Goal: Task Accomplishment & Management: Manage account settings

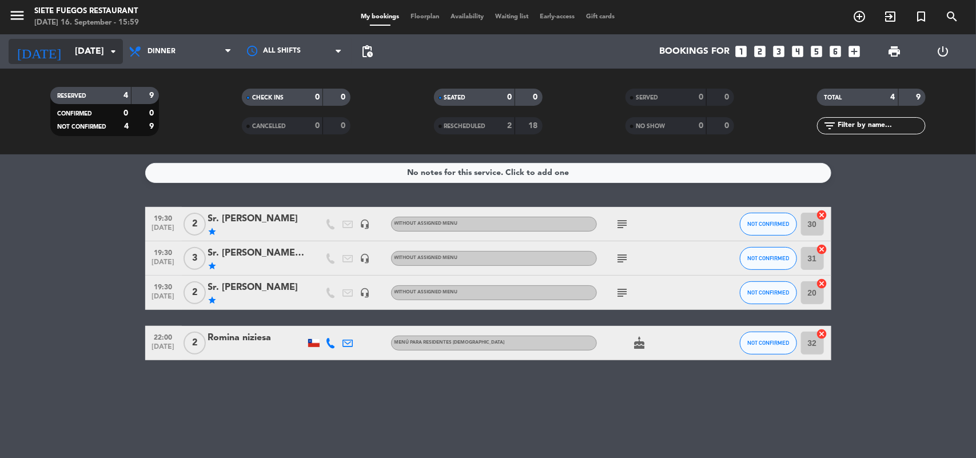
click at [79, 53] on input "[DATE]" at bounding box center [129, 52] width 121 height 22
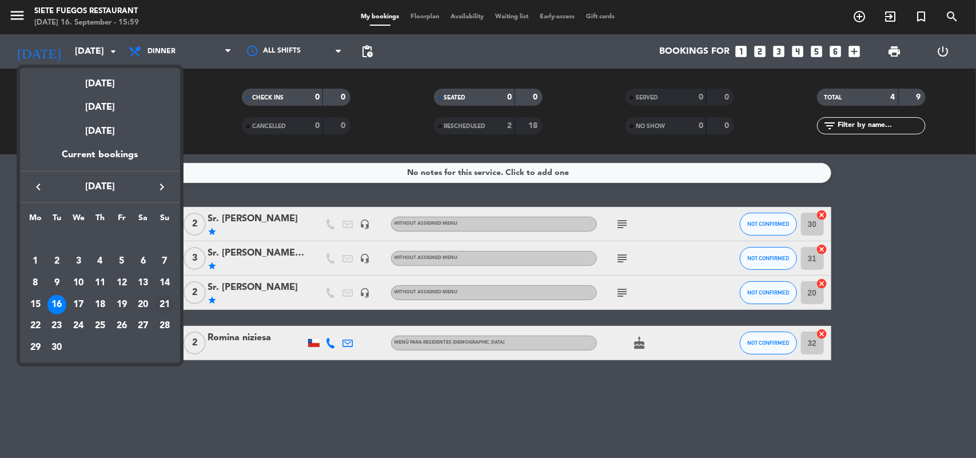
click at [161, 302] on div "21" at bounding box center [164, 304] width 19 height 19
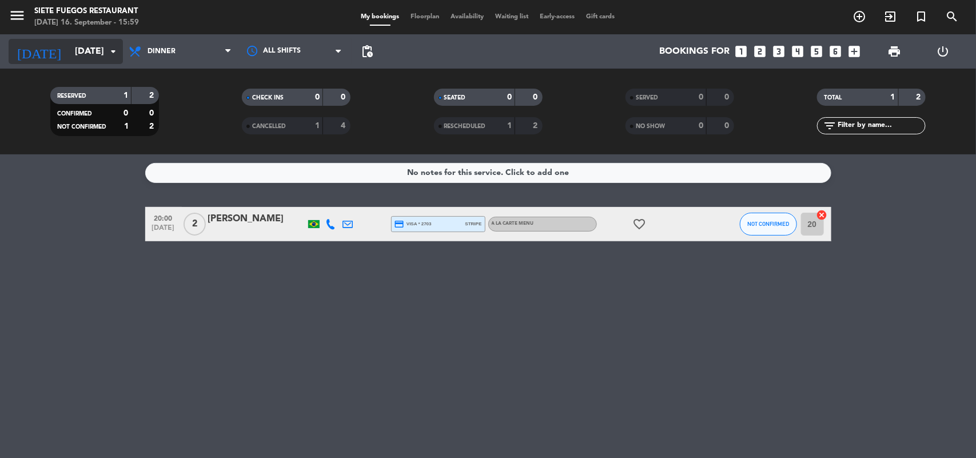
click at [113, 56] on icon "arrow_drop_down" at bounding box center [113, 52] width 14 height 14
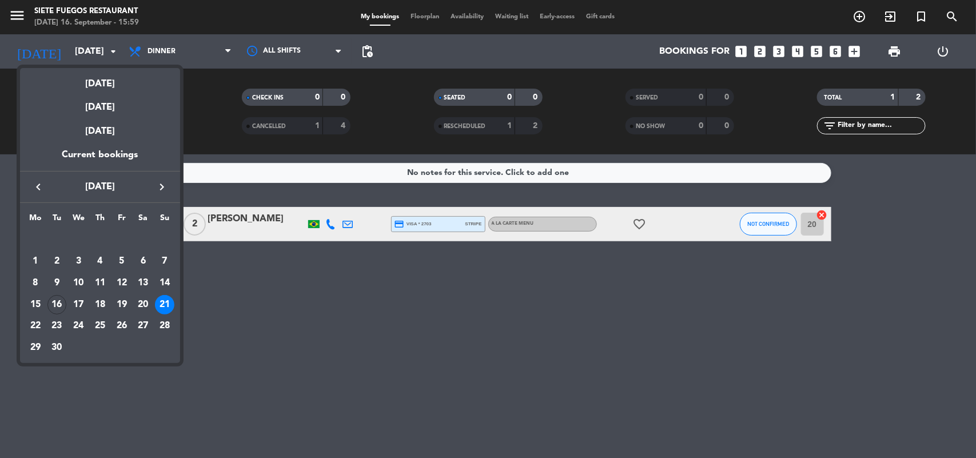
click at [27, 324] on div "22" at bounding box center [35, 325] width 19 height 19
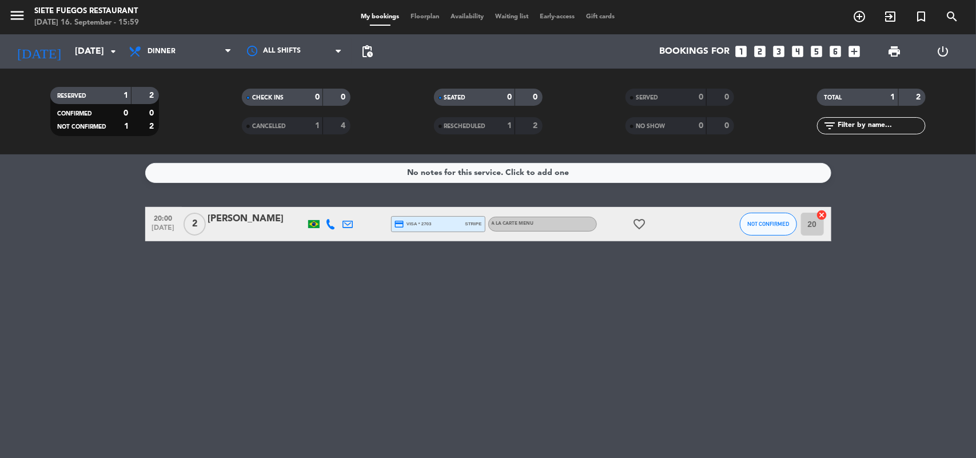
type input "[DATE]"
click at [421, 19] on span "Floorplan" at bounding box center [425, 17] width 40 height 6
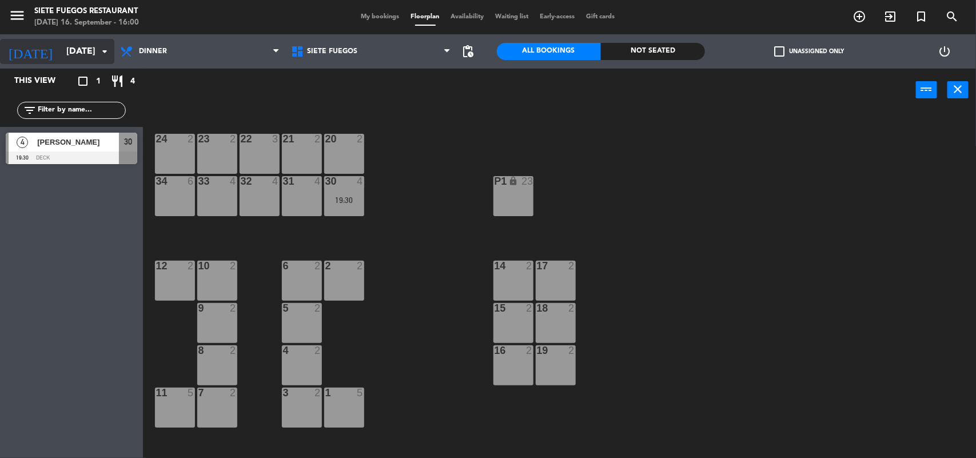
click at [92, 46] on input "[DATE]" at bounding box center [121, 52] width 121 height 22
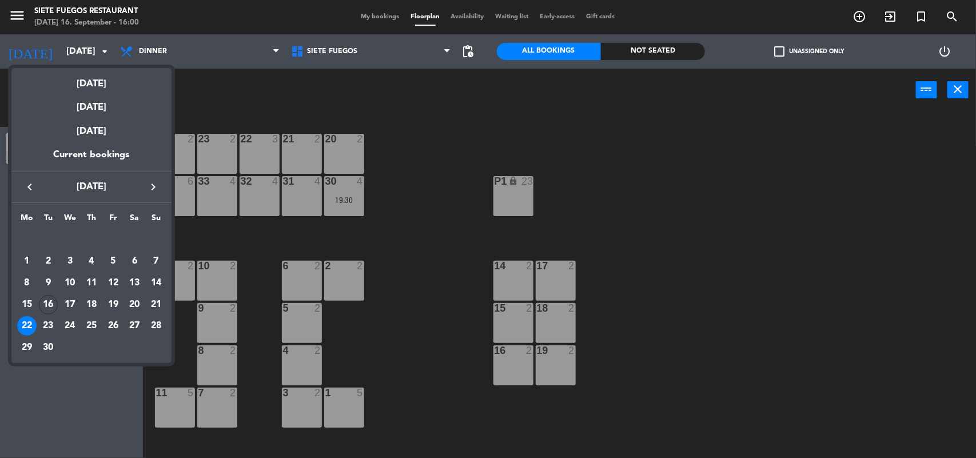
click at [158, 304] on div "21" at bounding box center [155, 304] width 19 height 19
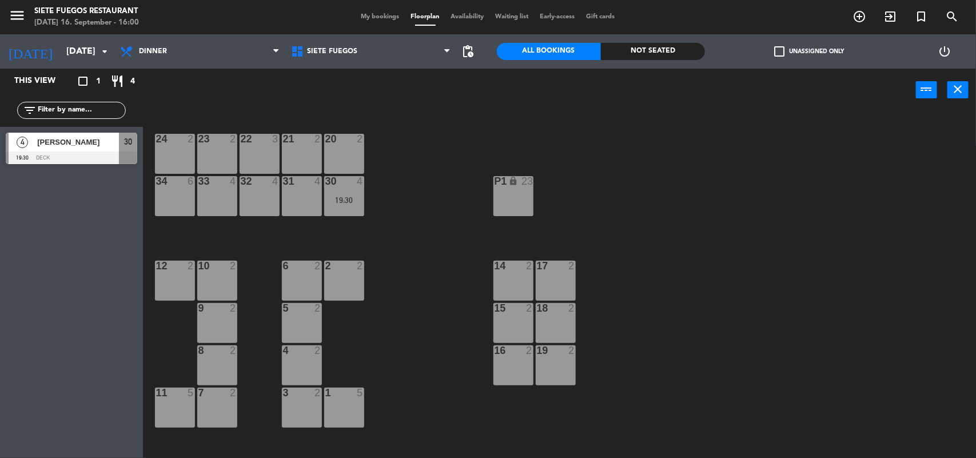
type input "[DATE]"
click at [381, 14] on span "My bookings" at bounding box center [381, 17] width 50 height 6
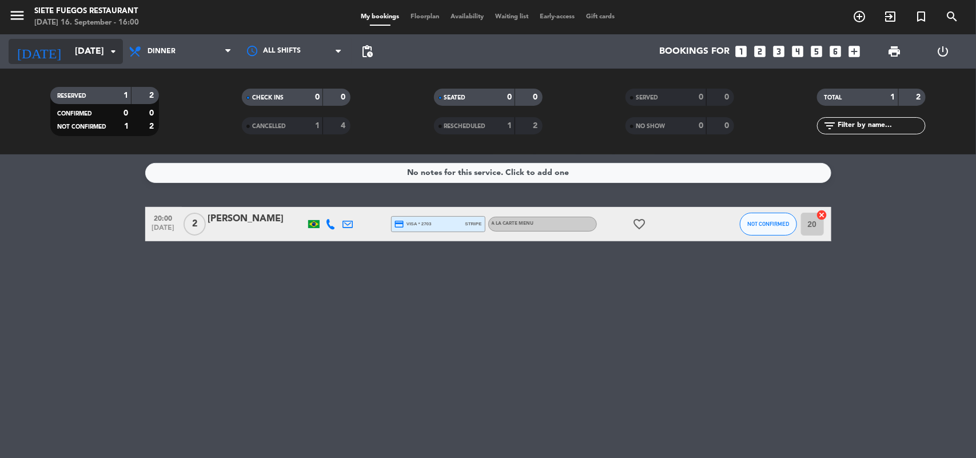
click at [103, 55] on input "[DATE]" at bounding box center [129, 52] width 121 height 22
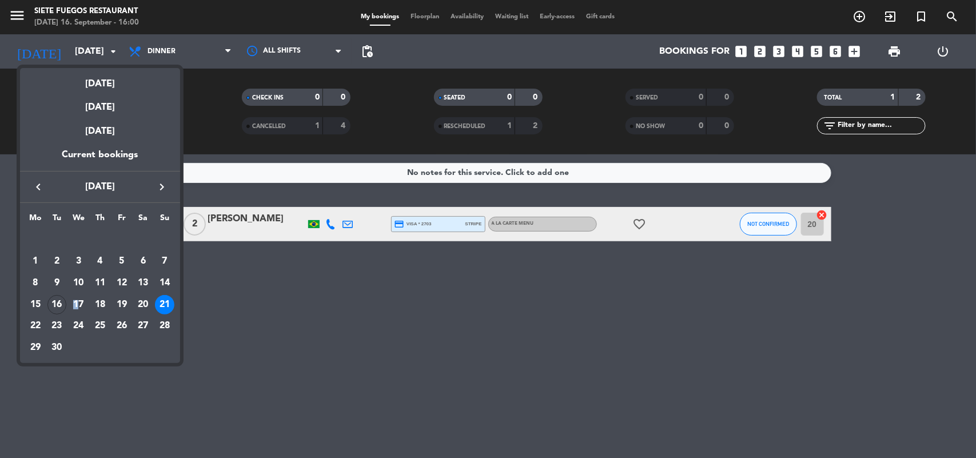
click at [76, 301] on div "17" at bounding box center [78, 304] width 19 height 19
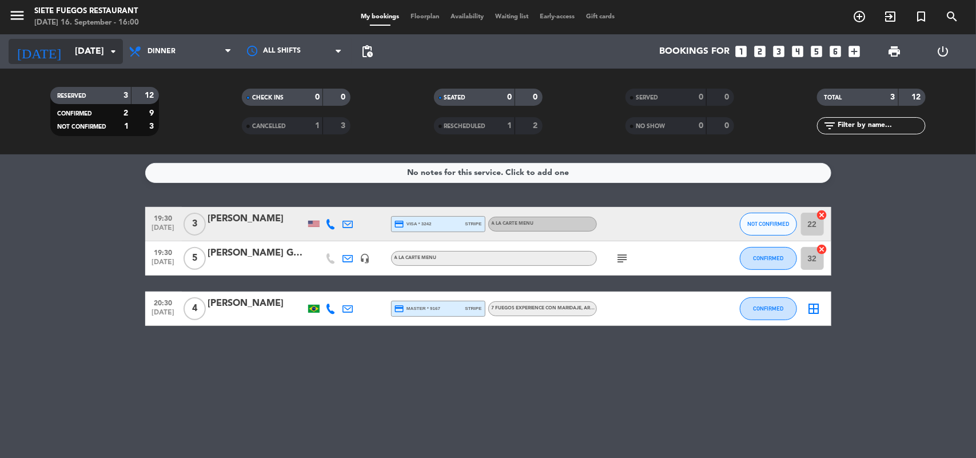
click at [93, 51] on input "[DATE]" at bounding box center [129, 52] width 121 height 22
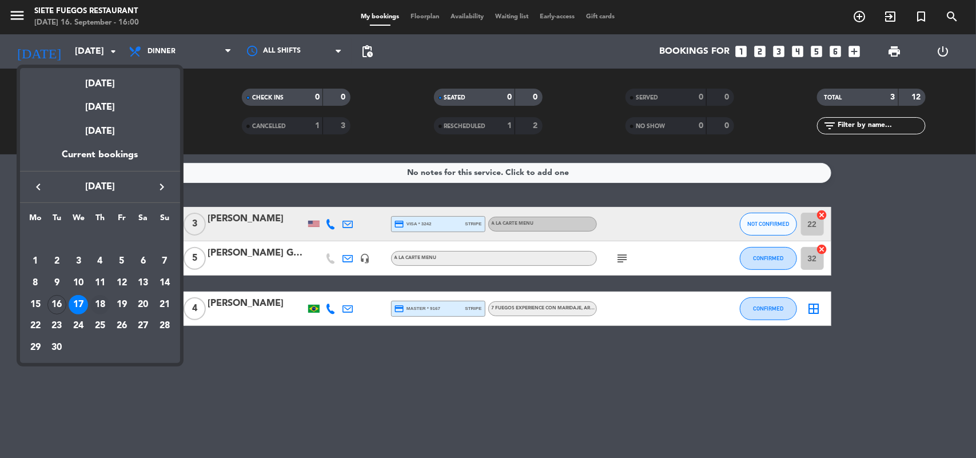
click at [99, 301] on div "18" at bounding box center [99, 304] width 19 height 19
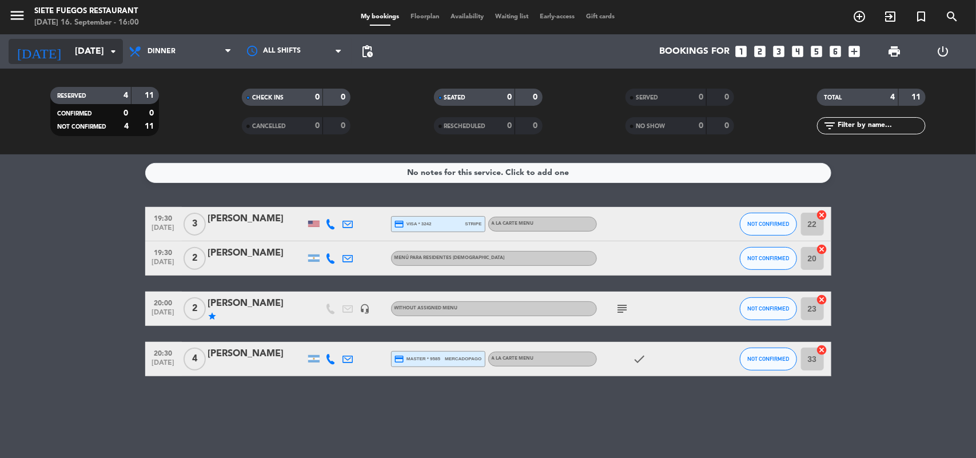
click at [113, 49] on icon "arrow_drop_down" at bounding box center [113, 52] width 14 height 14
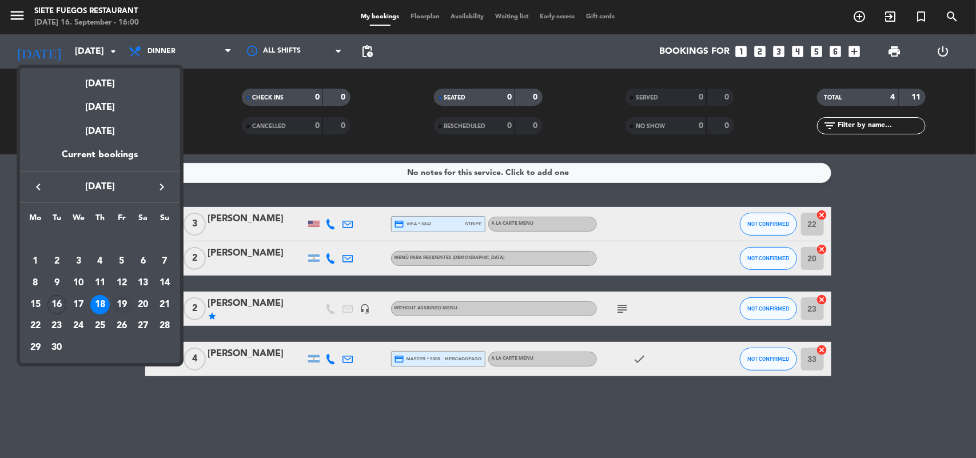
click at [119, 301] on div "19" at bounding box center [121, 304] width 19 height 19
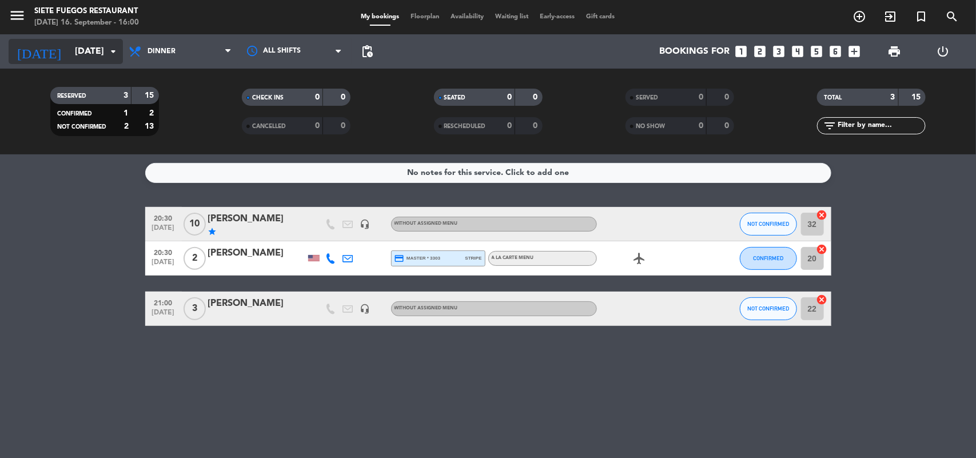
click at [106, 49] on icon "arrow_drop_down" at bounding box center [113, 52] width 14 height 14
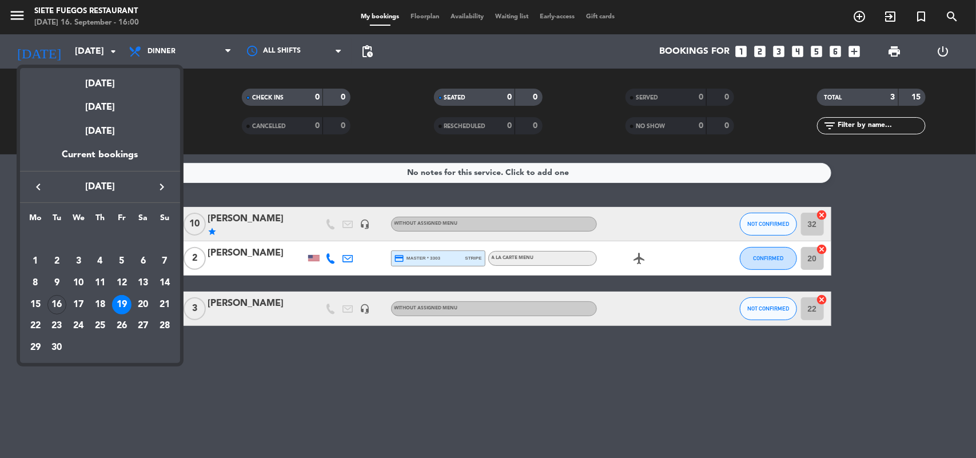
click at [142, 297] on div "20" at bounding box center [142, 304] width 19 height 19
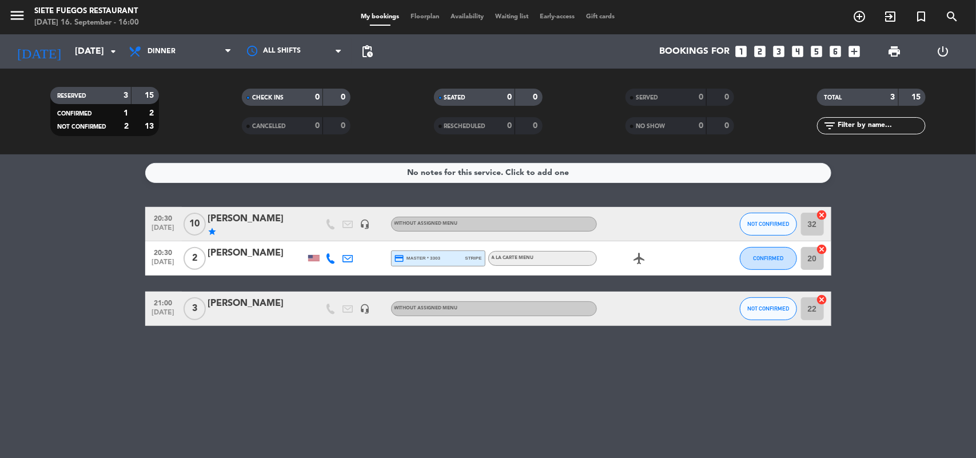
type input "[DATE]"
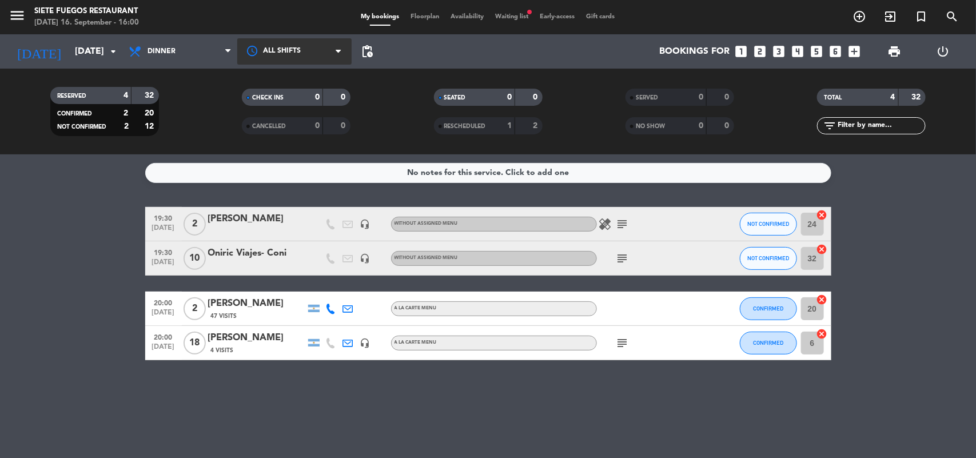
click at [238, 55] on div at bounding box center [294, 51] width 114 height 26
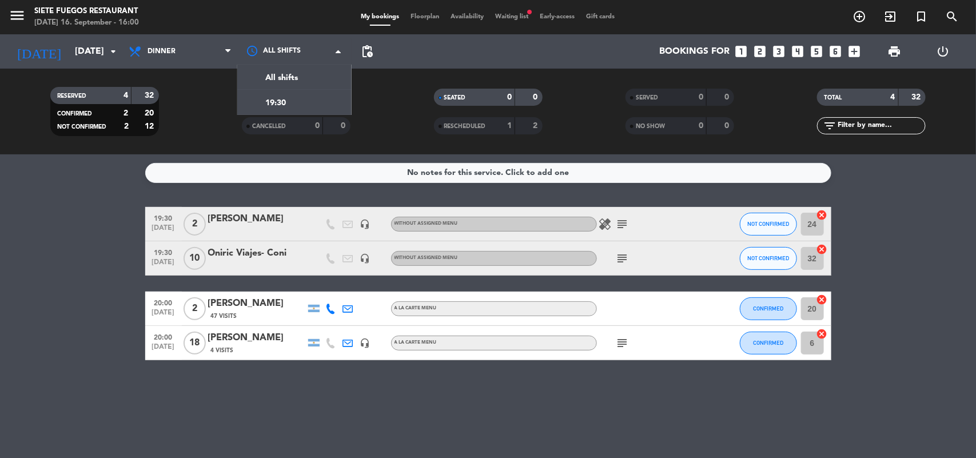
click at [180, 71] on div "RESERVED 4 32 CONFIRMED 2 20 NOT CONFIRMED 2 12 CHECK INS 0 0 CANCELLED 0 0 SEA…" at bounding box center [488, 112] width 976 height 86
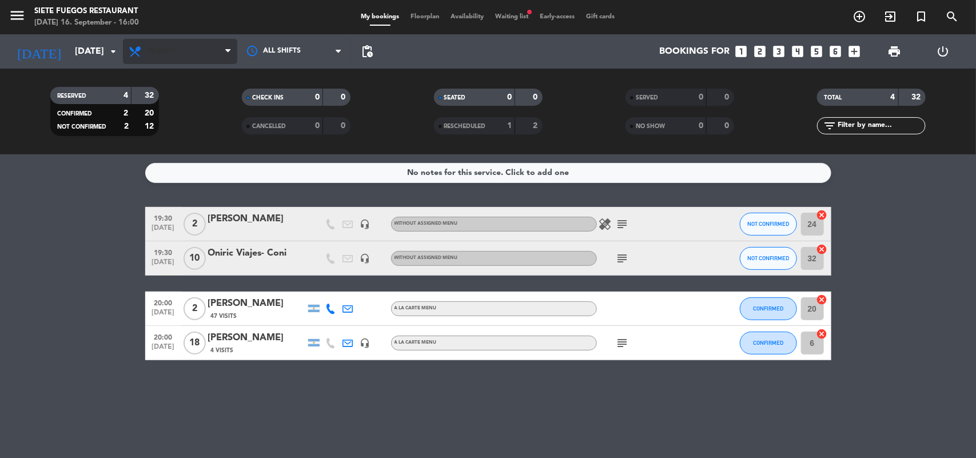
click at [189, 53] on span "Dinner" at bounding box center [180, 51] width 114 height 25
click at [190, 35] on div "All services Lunch Dinner Dinner All services Lunch Dinner" at bounding box center [180, 51] width 114 height 34
click at [190, 47] on span "Dinner" at bounding box center [180, 51] width 114 height 25
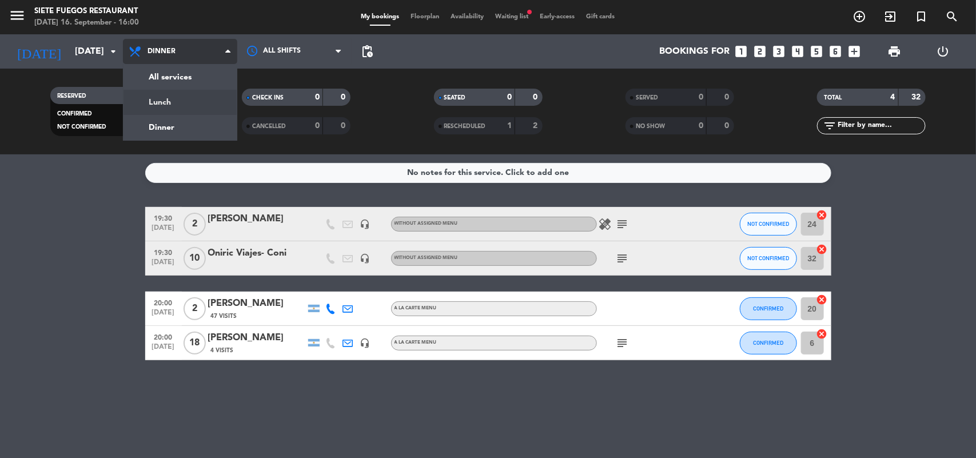
click at [178, 106] on div "menu Siete Fuegos Restaurant [DATE] 16. September - 16:00 My bookings Floorplan…" at bounding box center [488, 77] width 976 height 154
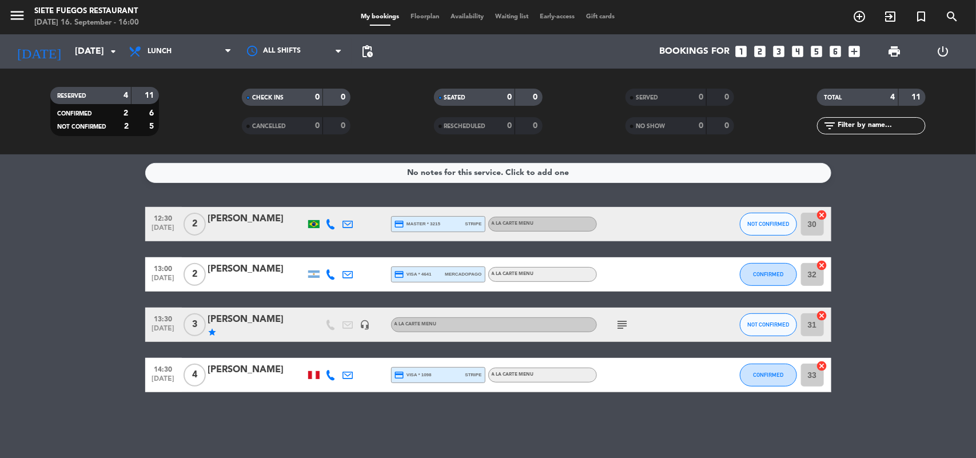
click at [228, 325] on div "[PERSON_NAME]" at bounding box center [256, 319] width 97 height 15
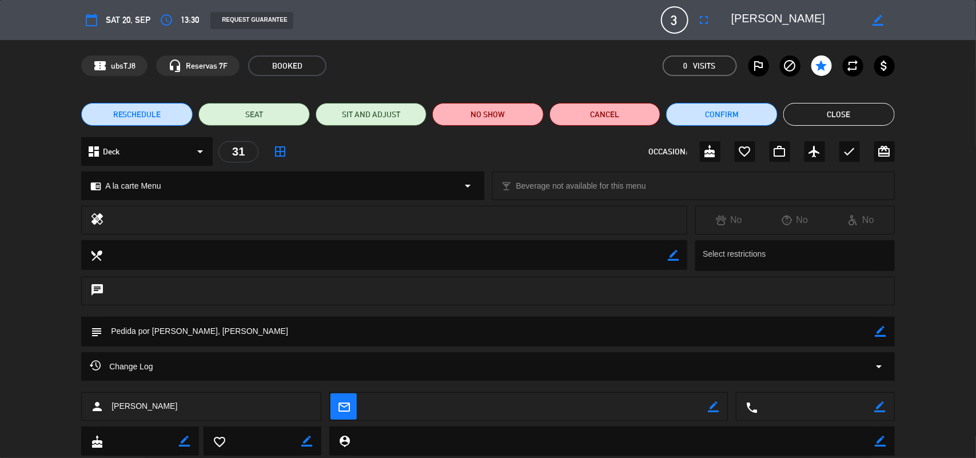
click at [137, 116] on span "RESCHEDULE" at bounding box center [137, 115] width 48 height 12
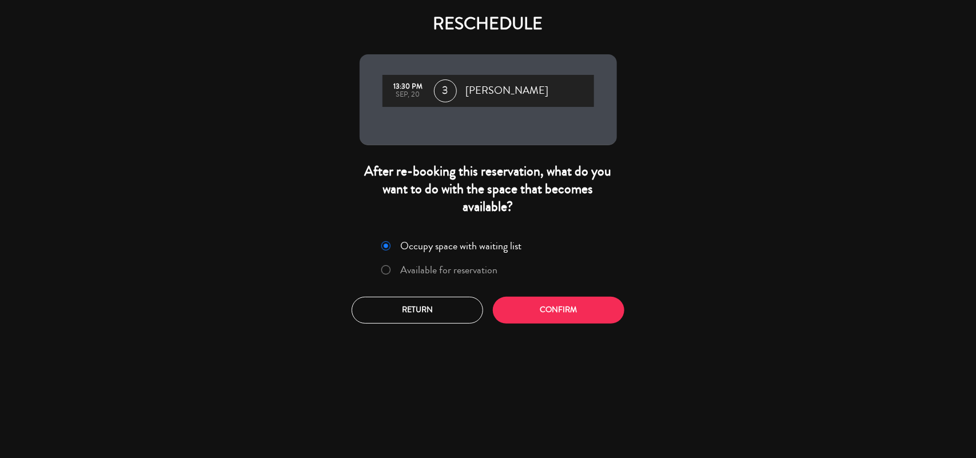
click at [410, 268] on label "Available for reservation" at bounding box center [448, 270] width 97 height 10
click at [420, 313] on button "Return" at bounding box center [418, 310] width 132 height 27
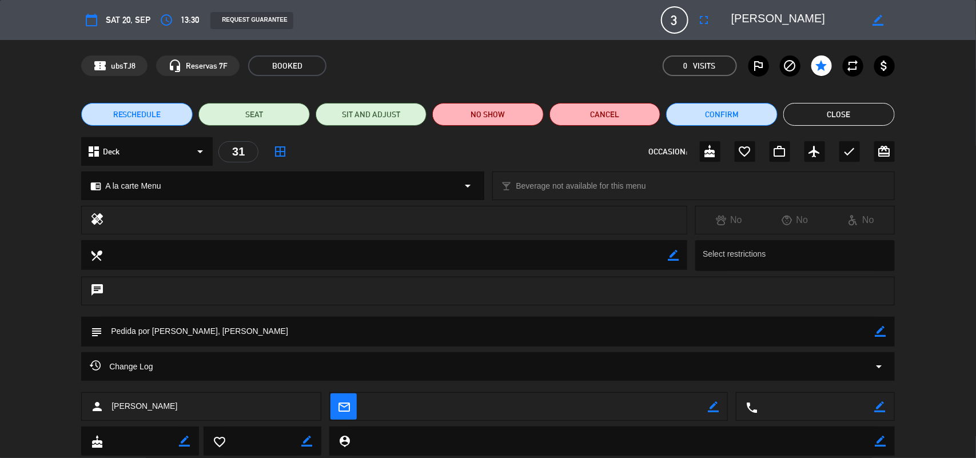
click at [136, 116] on span "RESCHEDULE" at bounding box center [137, 115] width 48 height 12
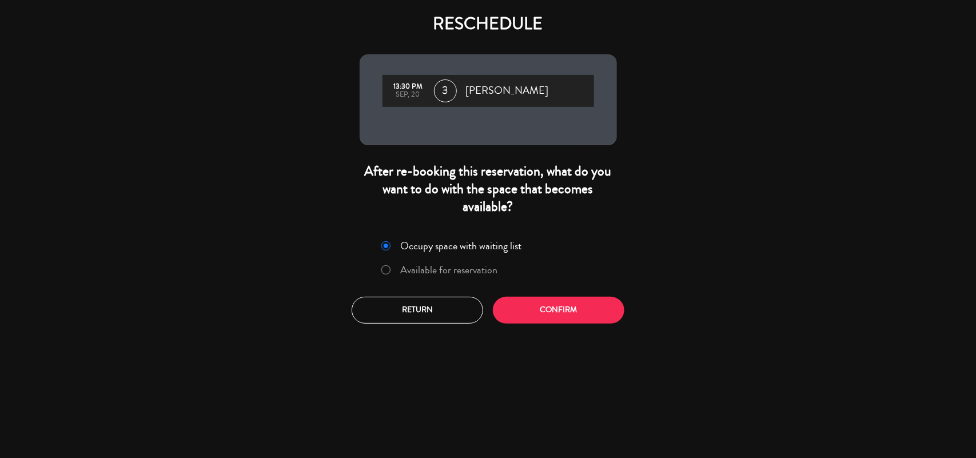
drag, startPoint x: 425, startPoint y: 272, endPoint x: 440, endPoint y: 288, distance: 22.2
click at [425, 272] on label "Available for reservation" at bounding box center [448, 270] width 97 height 10
click at [570, 309] on button "Confirm" at bounding box center [559, 310] width 132 height 27
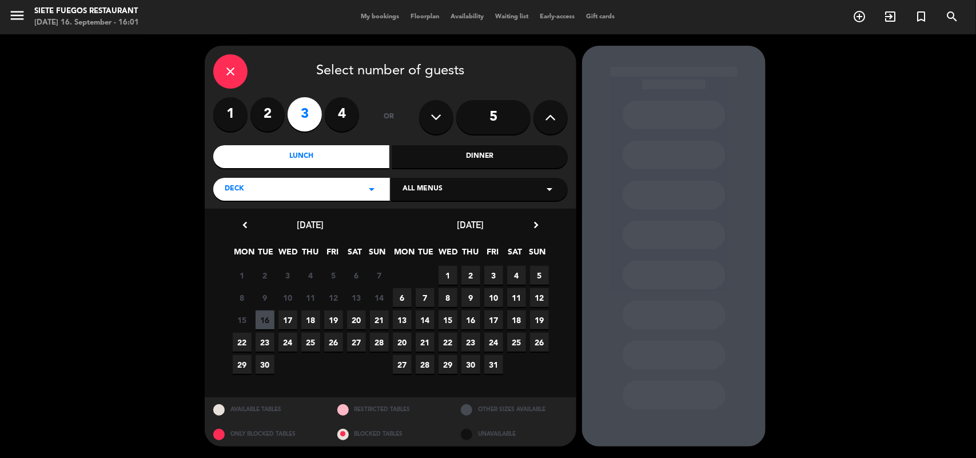
click at [379, 315] on span "21" at bounding box center [379, 319] width 19 height 19
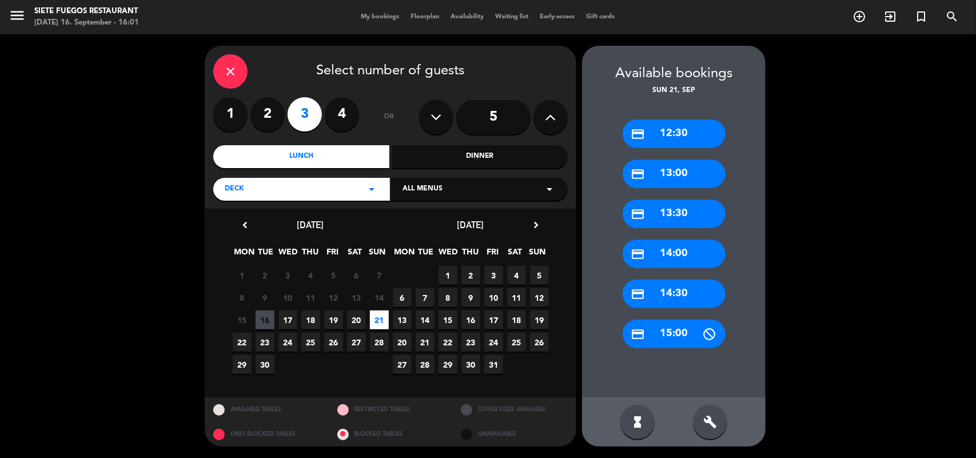
click at [678, 145] on div "credit_card 12:30" at bounding box center [674, 134] width 103 height 29
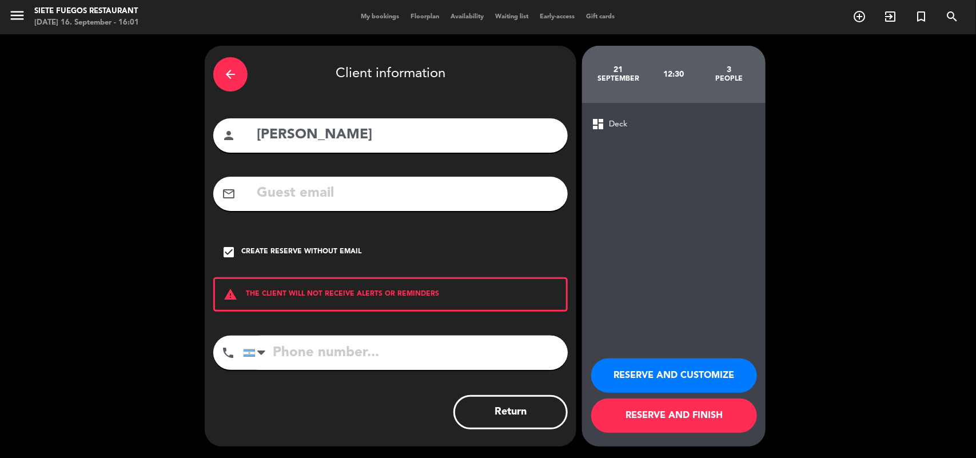
click at [662, 409] on button "RESERVE AND FINISH" at bounding box center [674, 416] width 166 height 34
